Goal: Transaction & Acquisition: Subscribe to service/newsletter

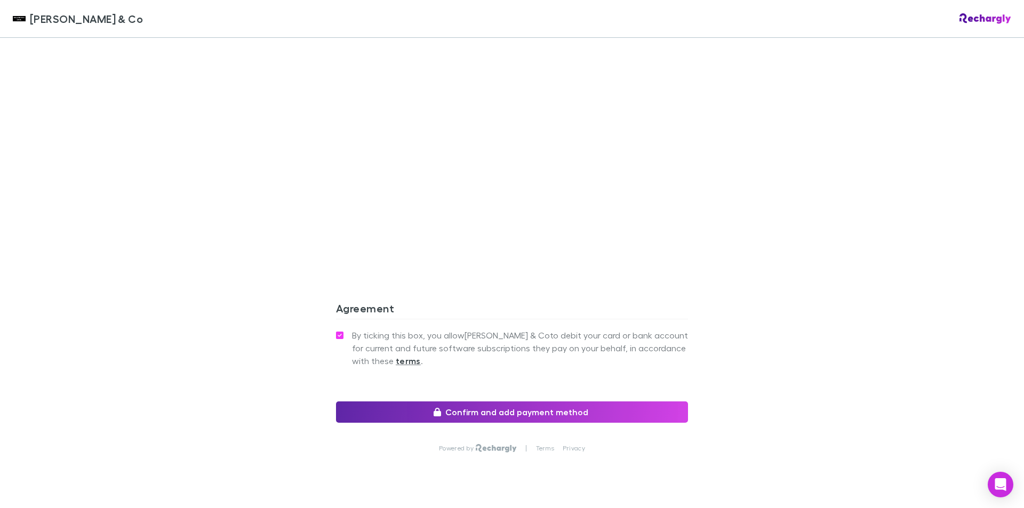
scroll to position [871, 0]
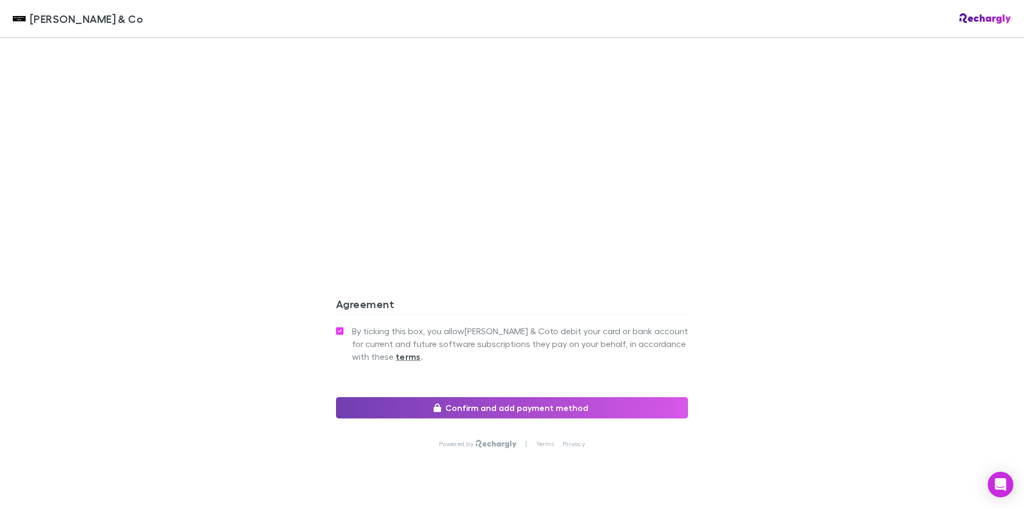
click at [507, 397] on button "Confirm and add payment method" at bounding box center [512, 407] width 352 height 21
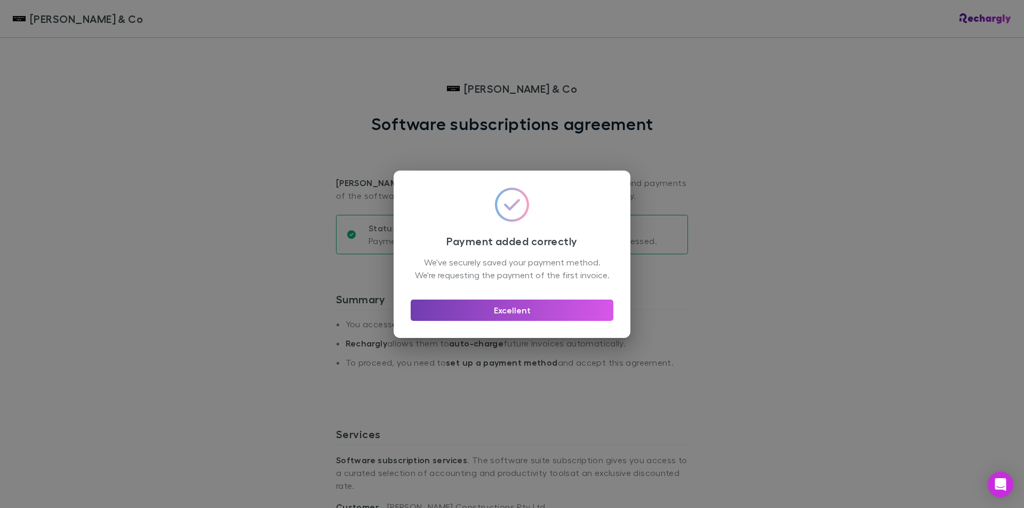
click at [516, 317] on button "Excellent" at bounding box center [512, 310] width 203 height 21
